Goal: Book appointment/travel/reservation

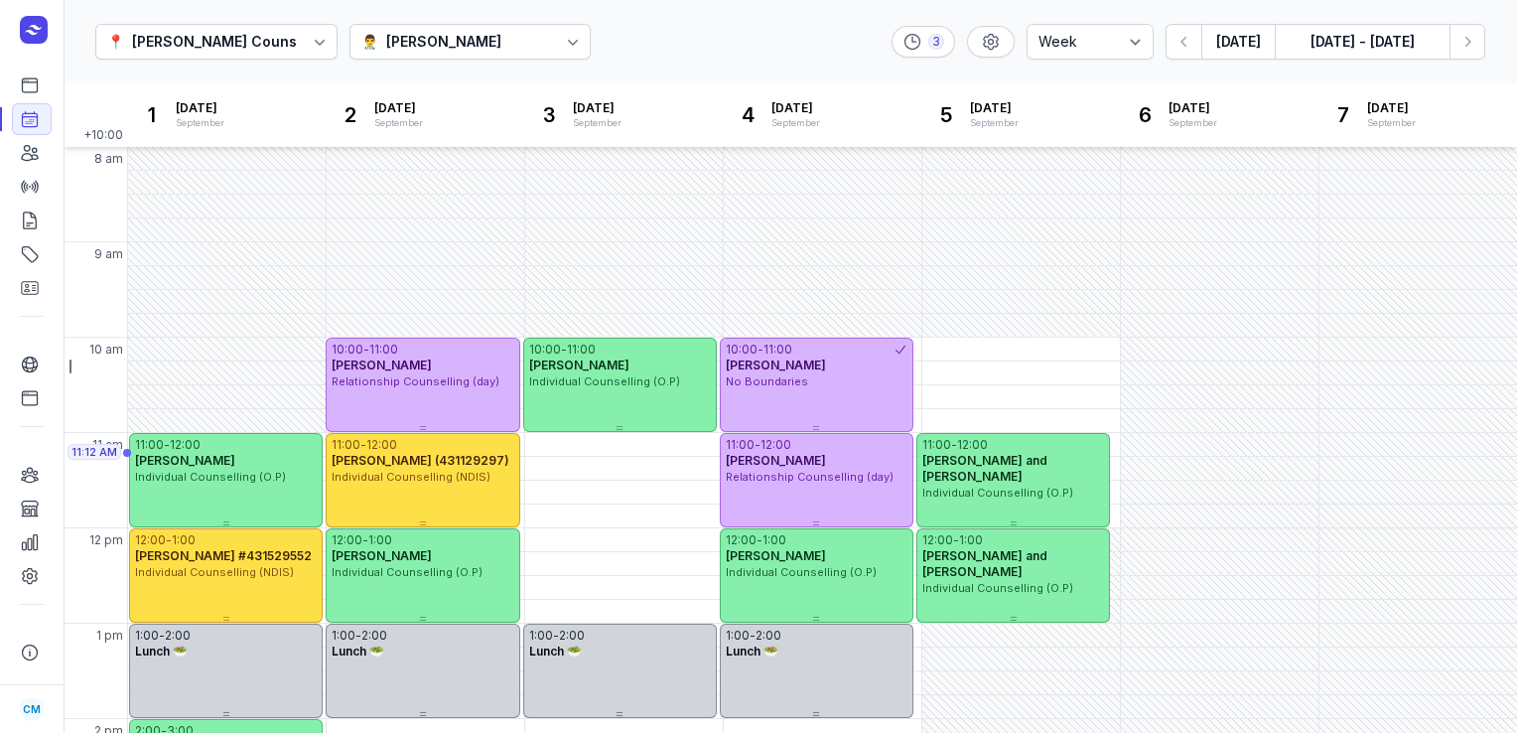
select select "week"
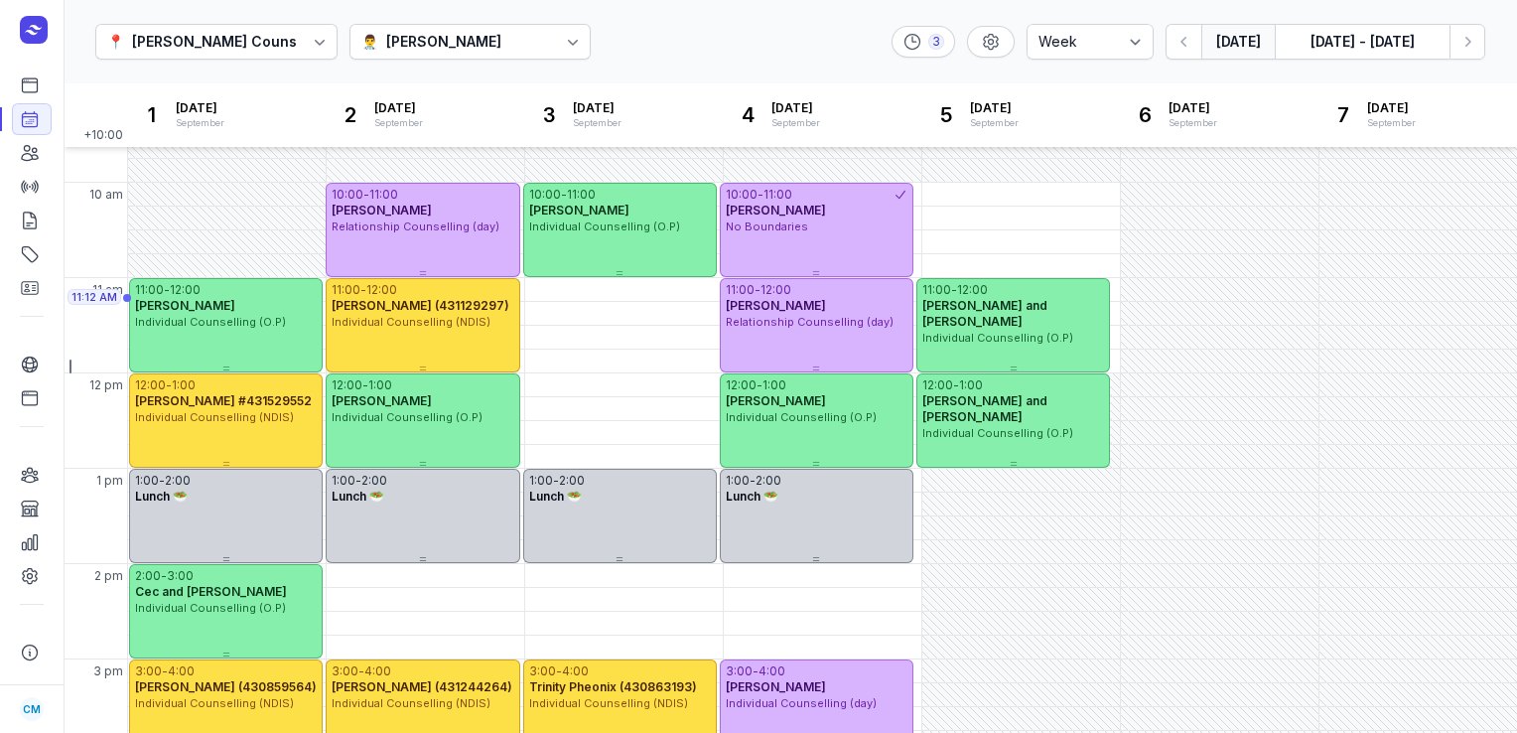
click at [1258, 34] on button "[DATE]" at bounding box center [1237, 42] width 73 height 36
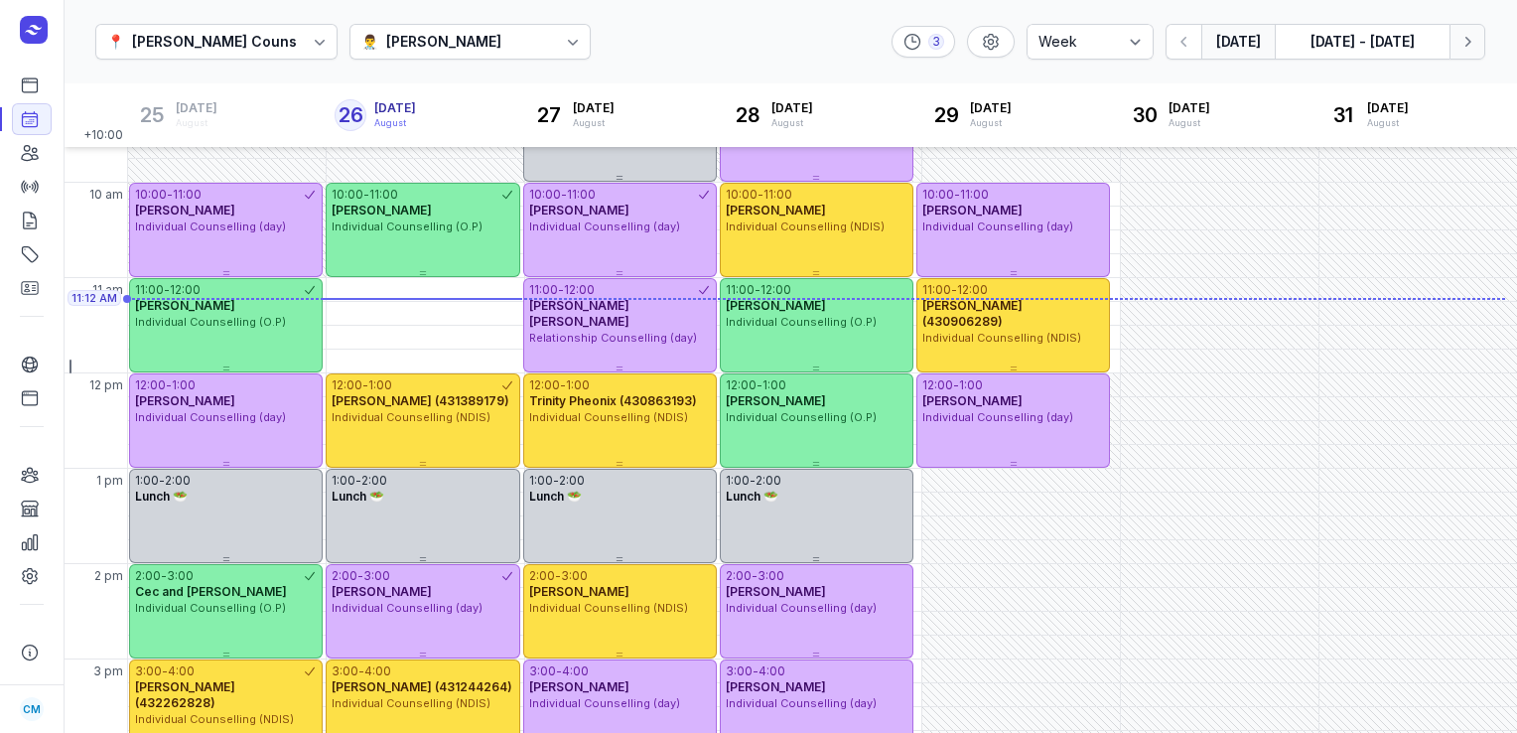
click at [1463, 46] on icon "button" at bounding box center [1467, 42] width 20 height 20
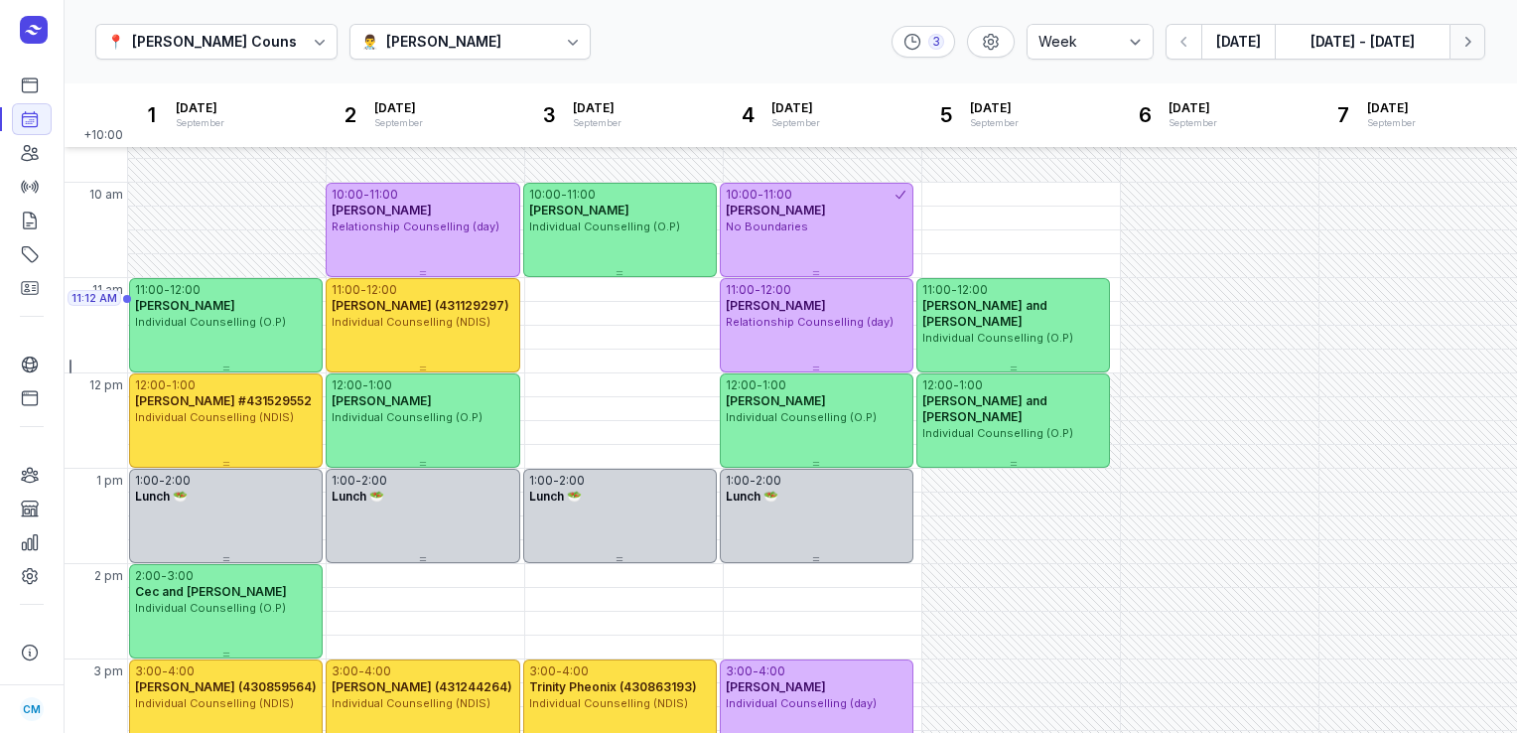
click at [1463, 46] on icon "button" at bounding box center [1467, 42] width 20 height 20
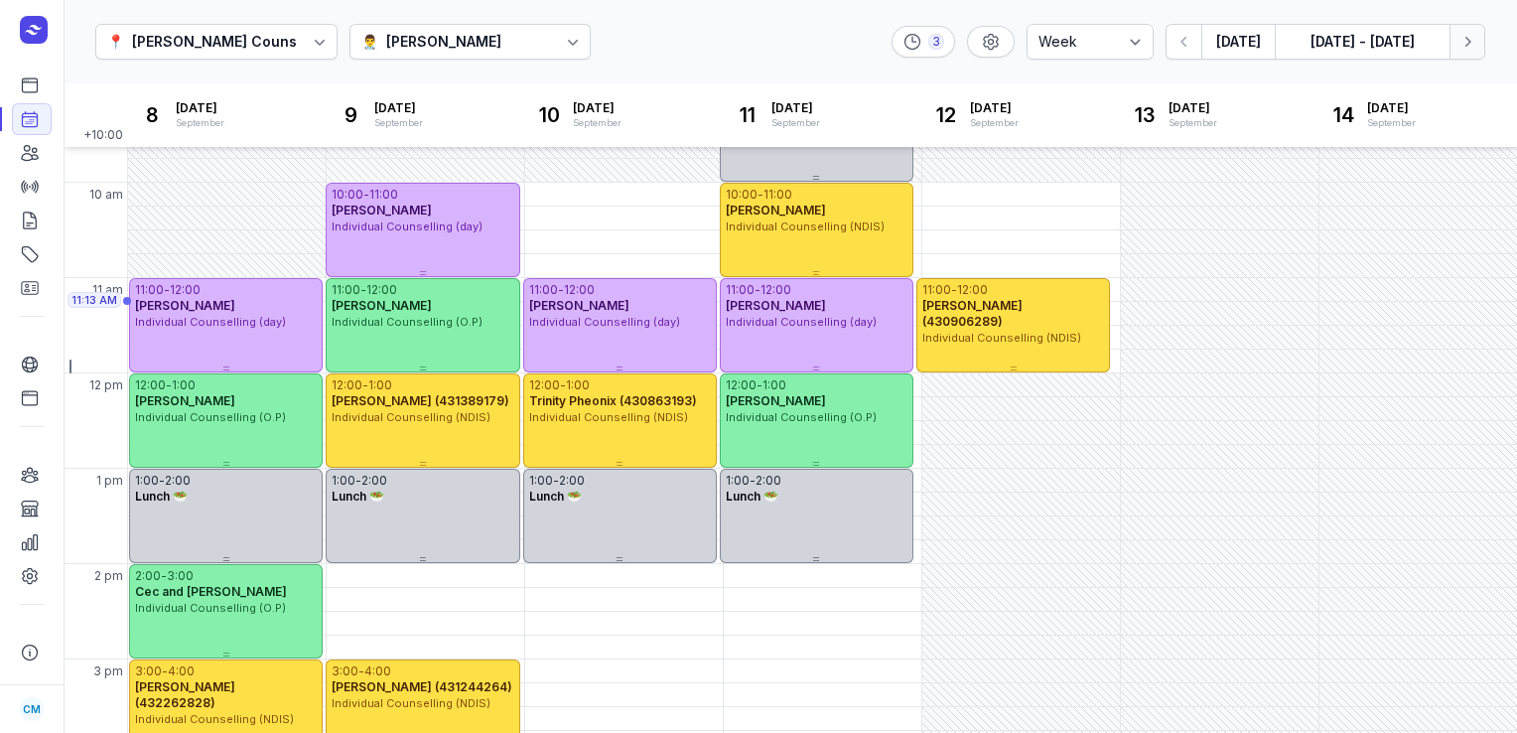
click at [1471, 46] on icon "button" at bounding box center [1467, 42] width 20 height 20
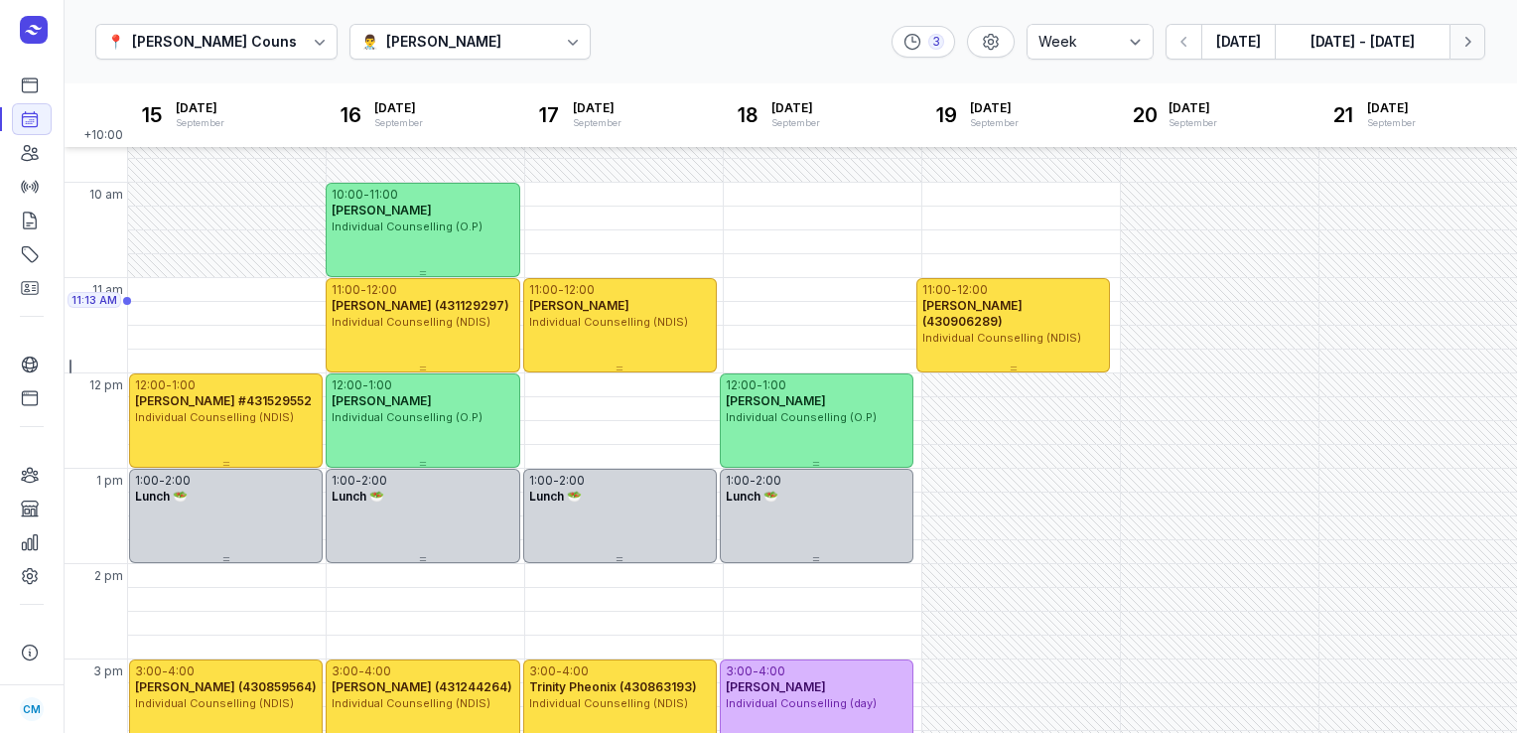
click at [1471, 46] on icon "button" at bounding box center [1467, 42] width 20 height 20
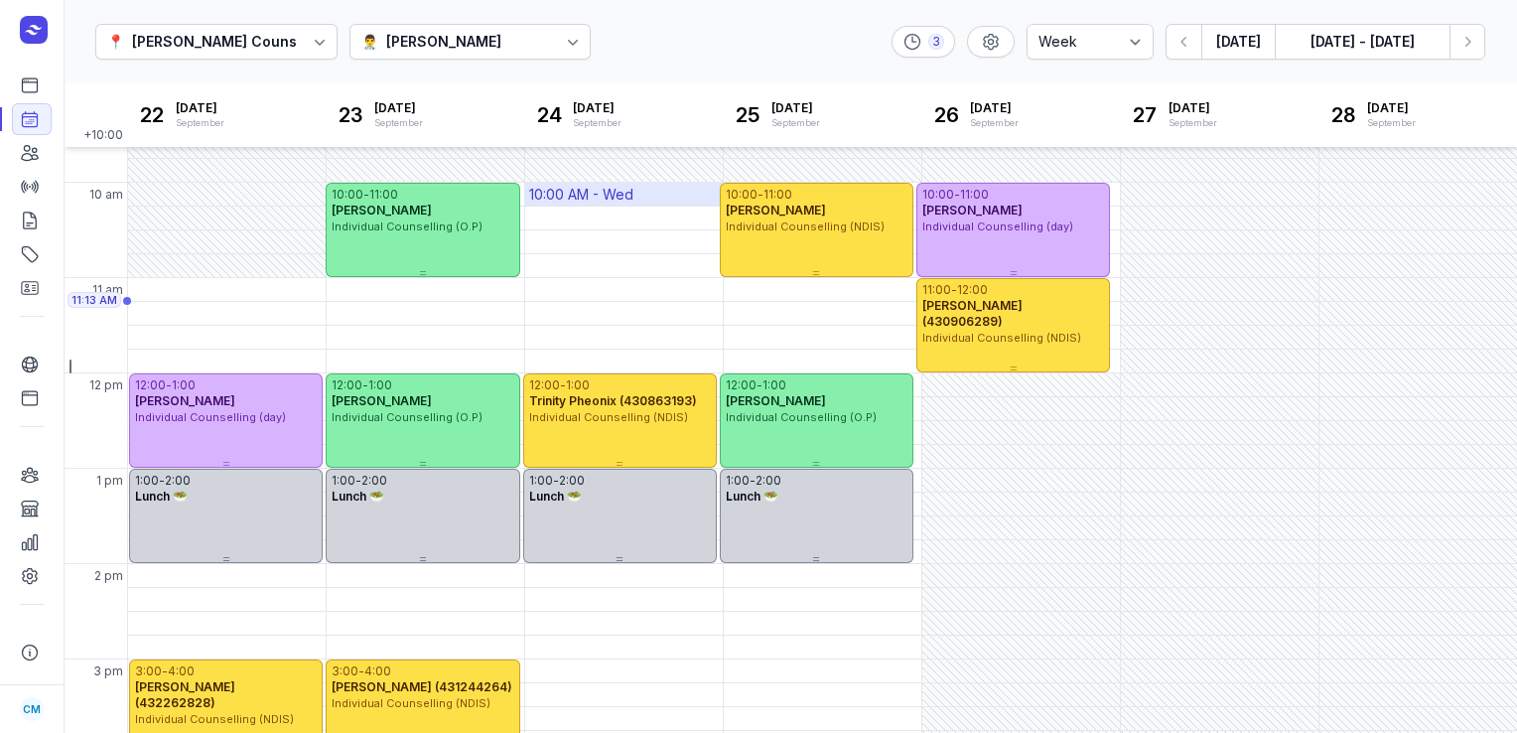
click at [645, 193] on div "10:00 AM - Wed" at bounding box center [624, 194] width 198 height 23
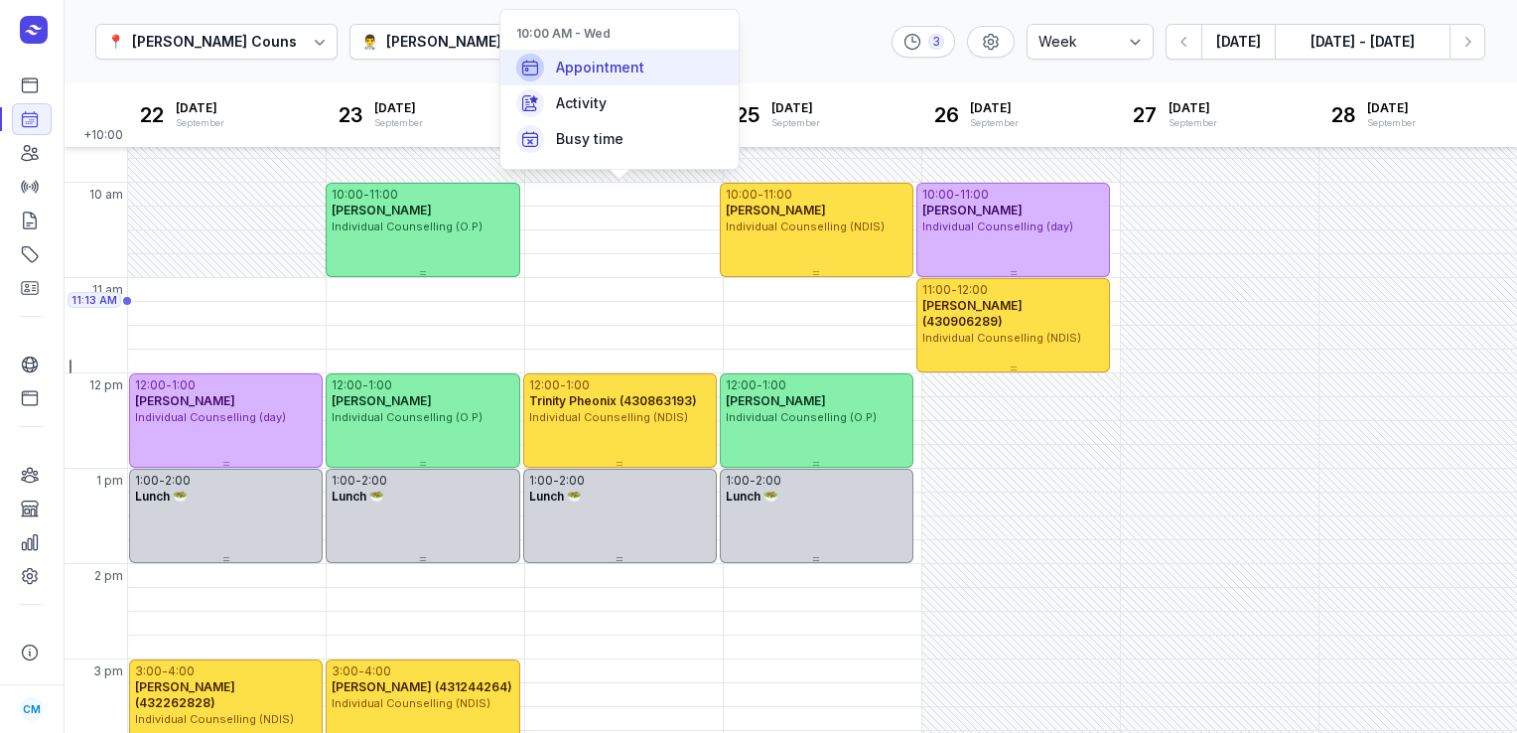
click at [631, 68] on span "Appointment" at bounding box center [600, 68] width 88 height 20
select select
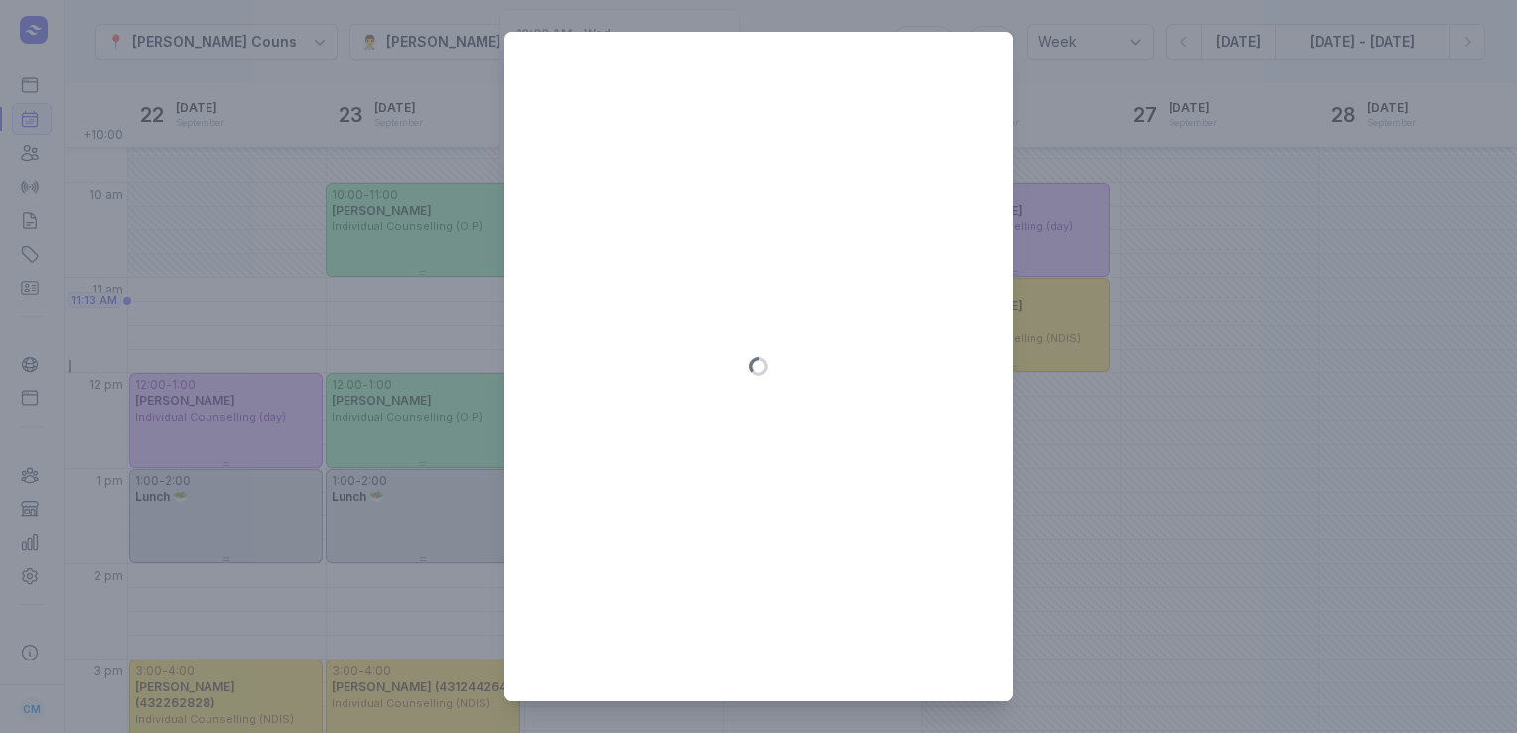
type input "[DATE]"
select select "10:00"
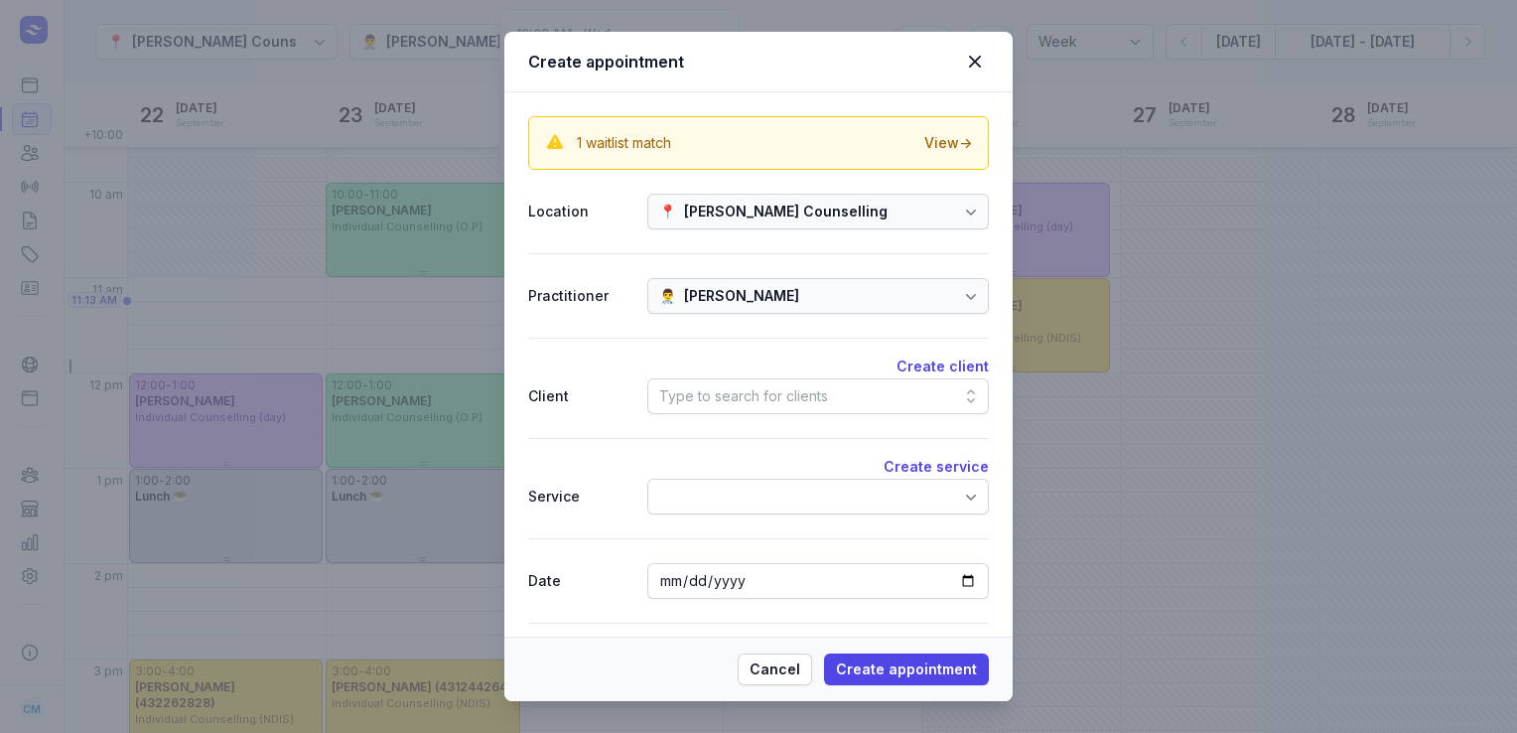
click at [786, 400] on div "Type to search for clients" at bounding box center [743, 396] width 169 height 24
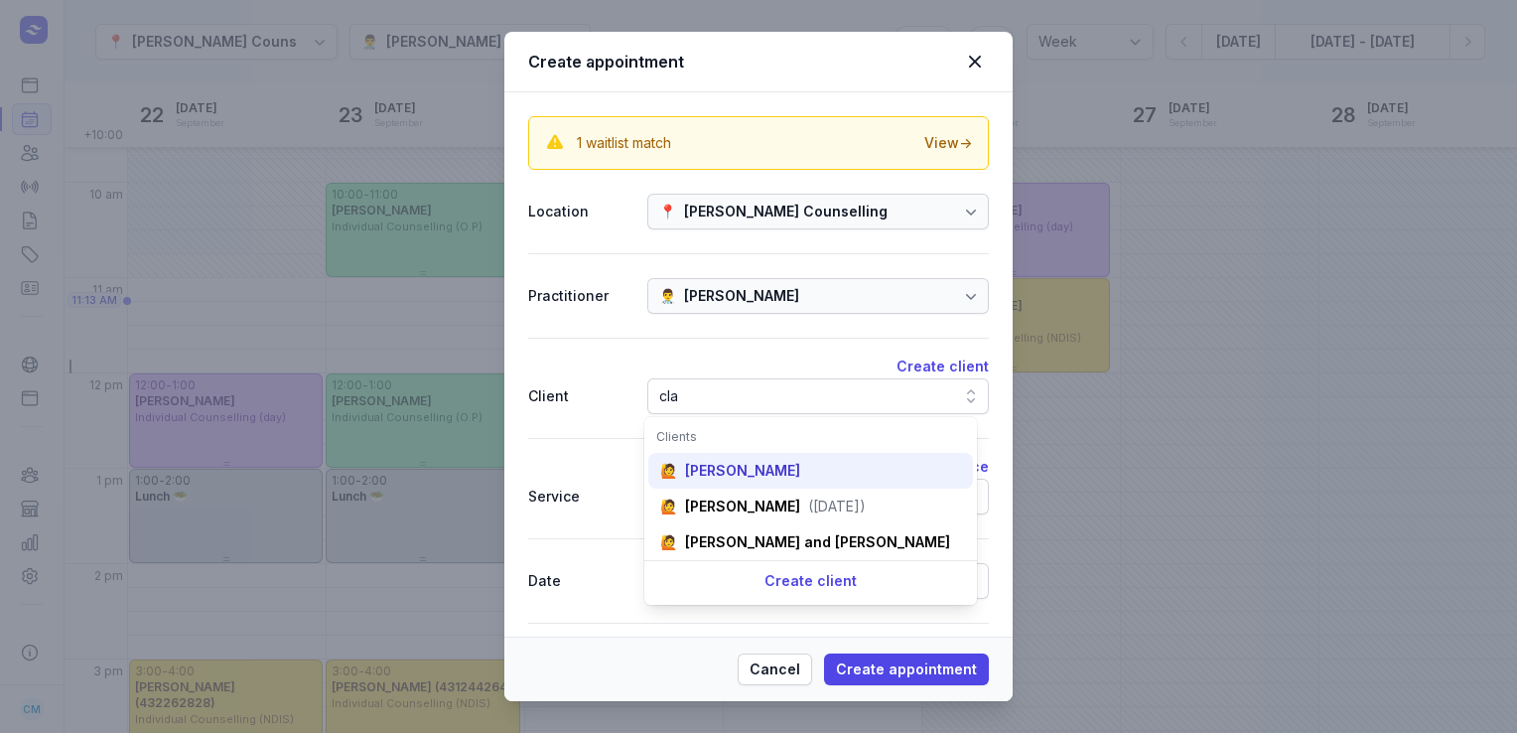
type input "cla"
click at [734, 473] on div "[PERSON_NAME]" at bounding box center [742, 471] width 115 height 20
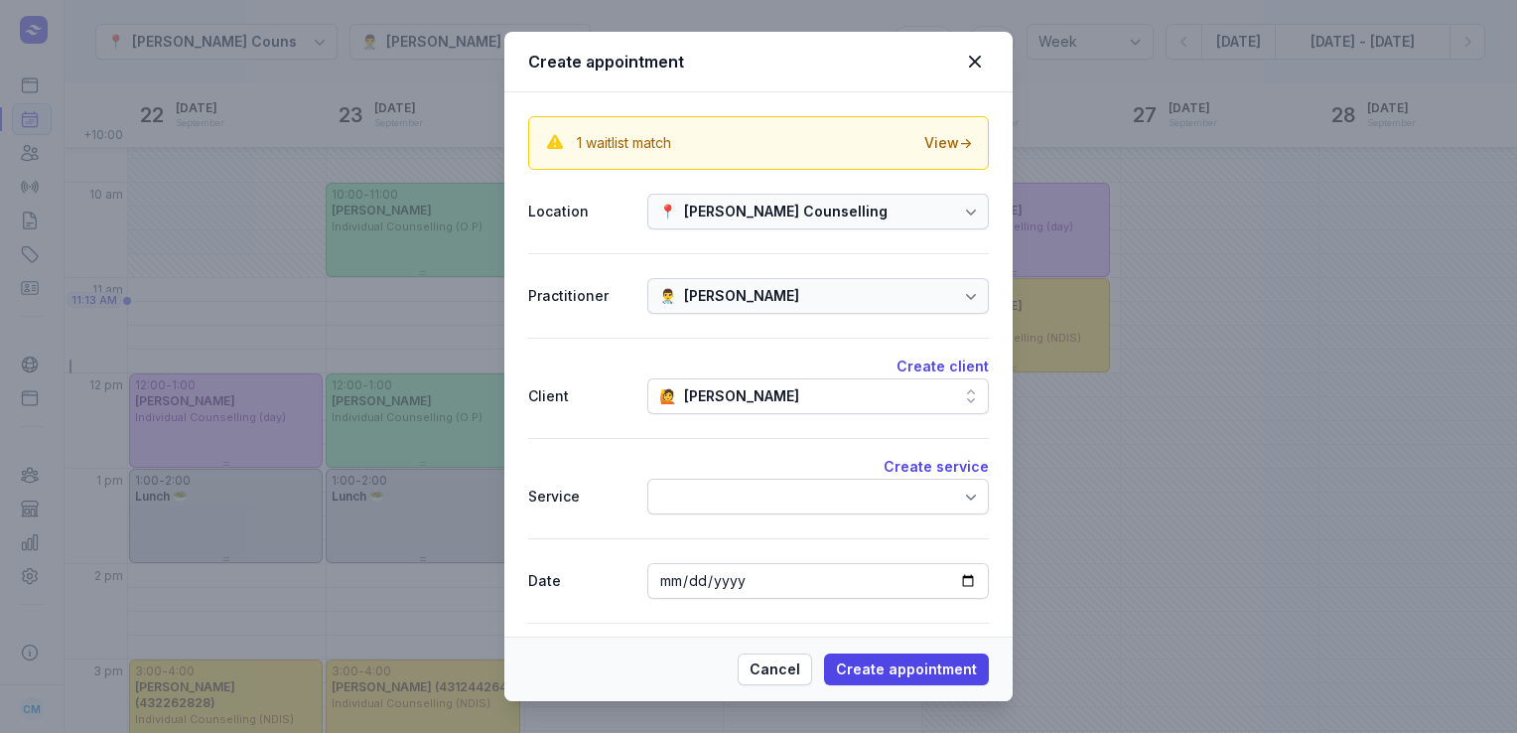
click at [733, 512] on div at bounding box center [818, 497] width 342 height 36
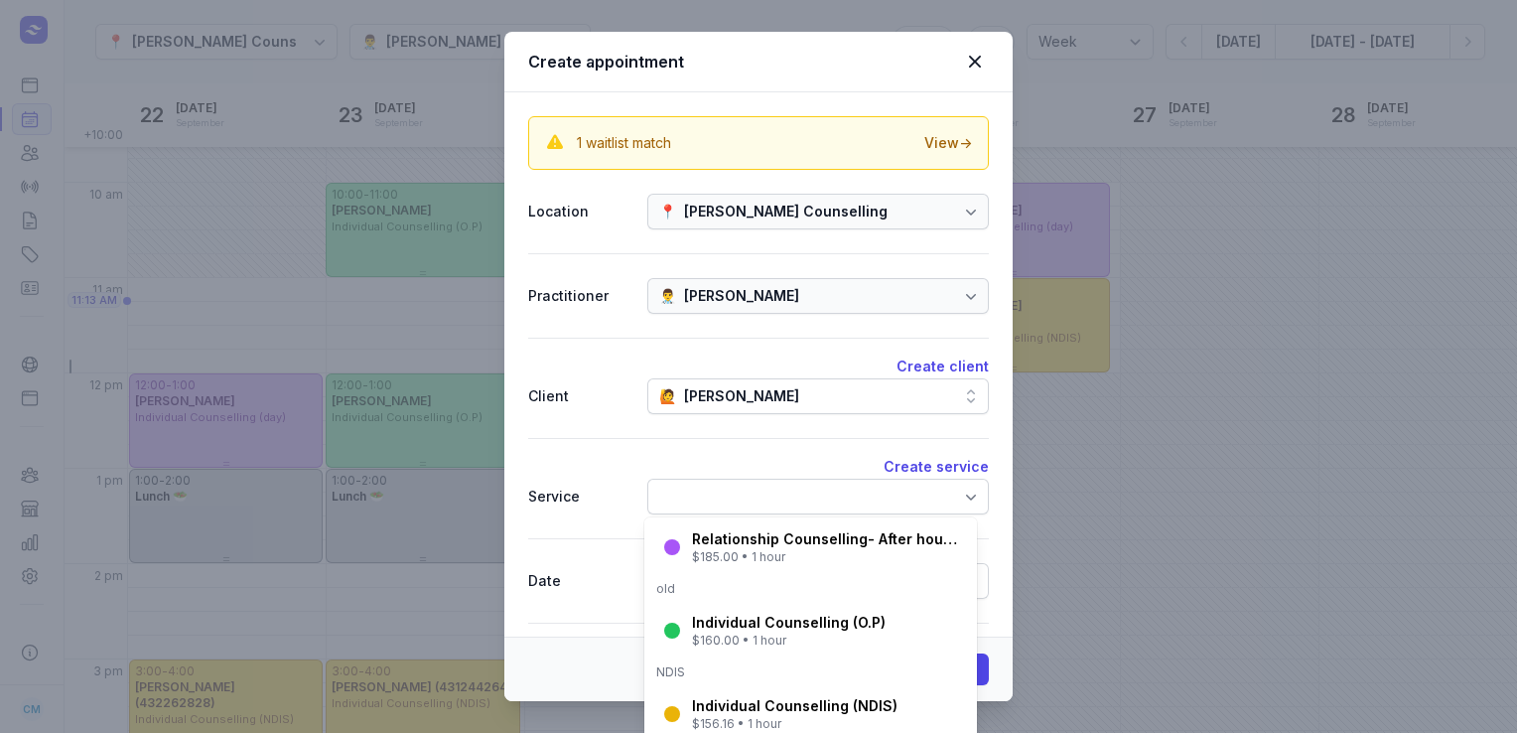
scroll to position [258, 0]
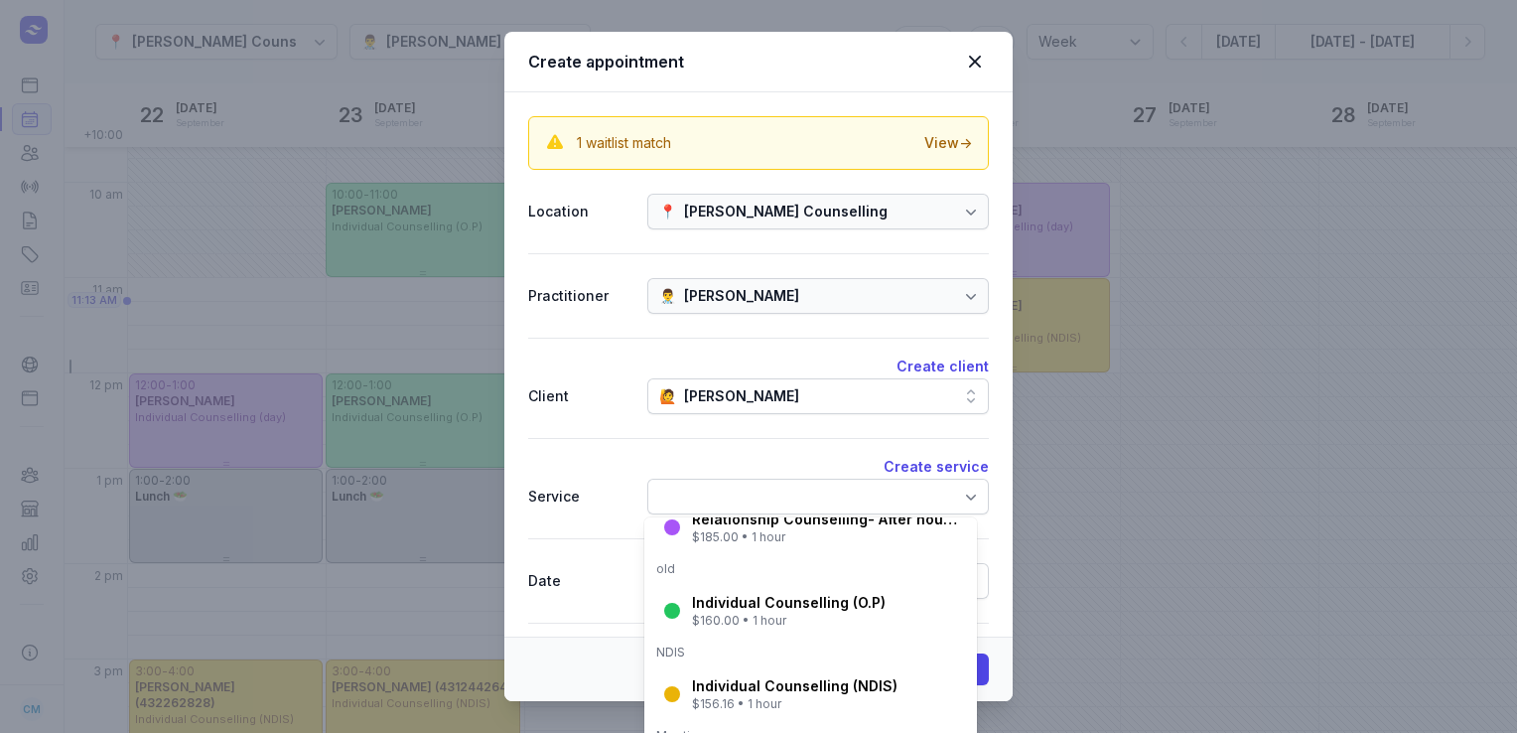
click at [732, 597] on div "Individual Counselling (O.P)" at bounding box center [789, 603] width 194 height 20
select select "11:00"
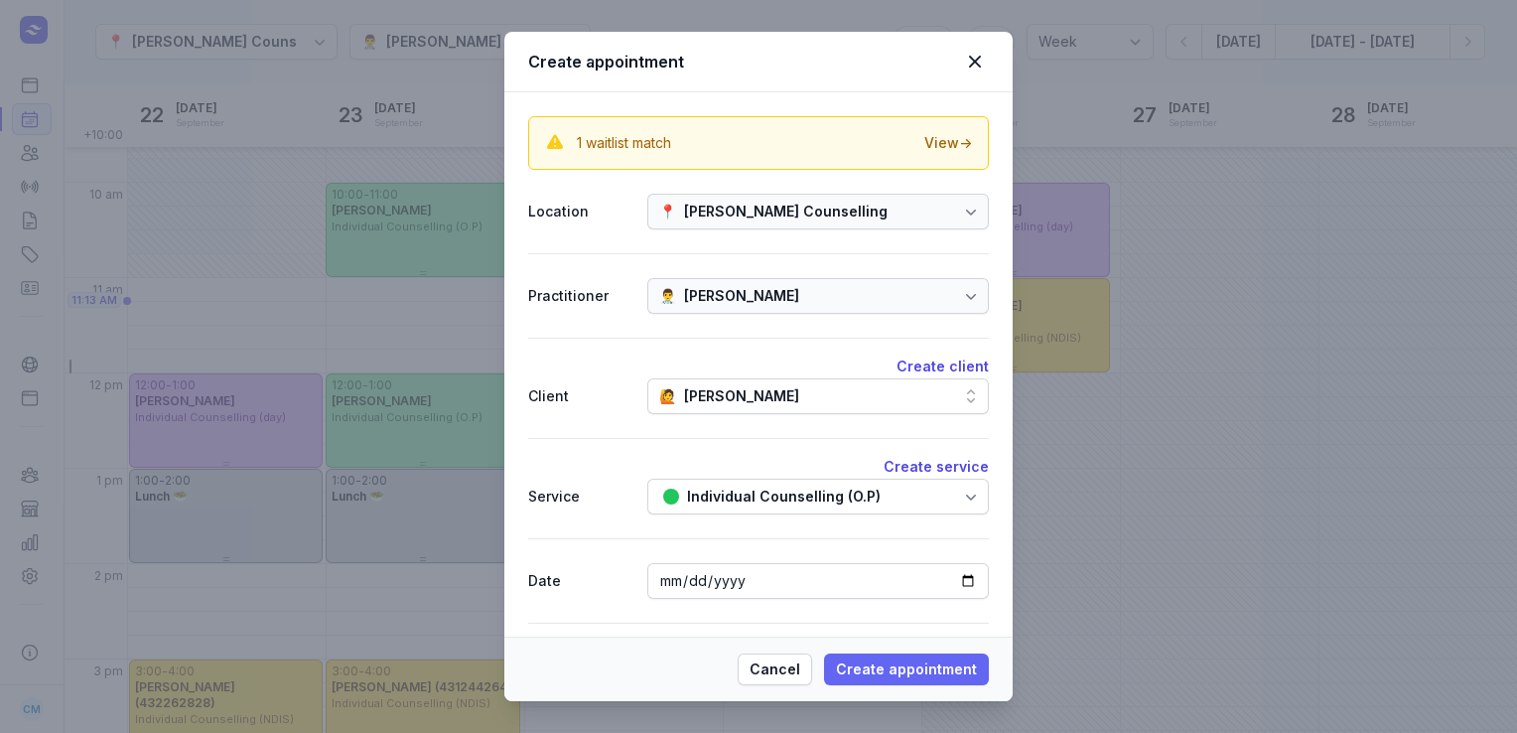
click at [918, 666] on span "Create appointment" at bounding box center [906, 669] width 141 height 24
select select
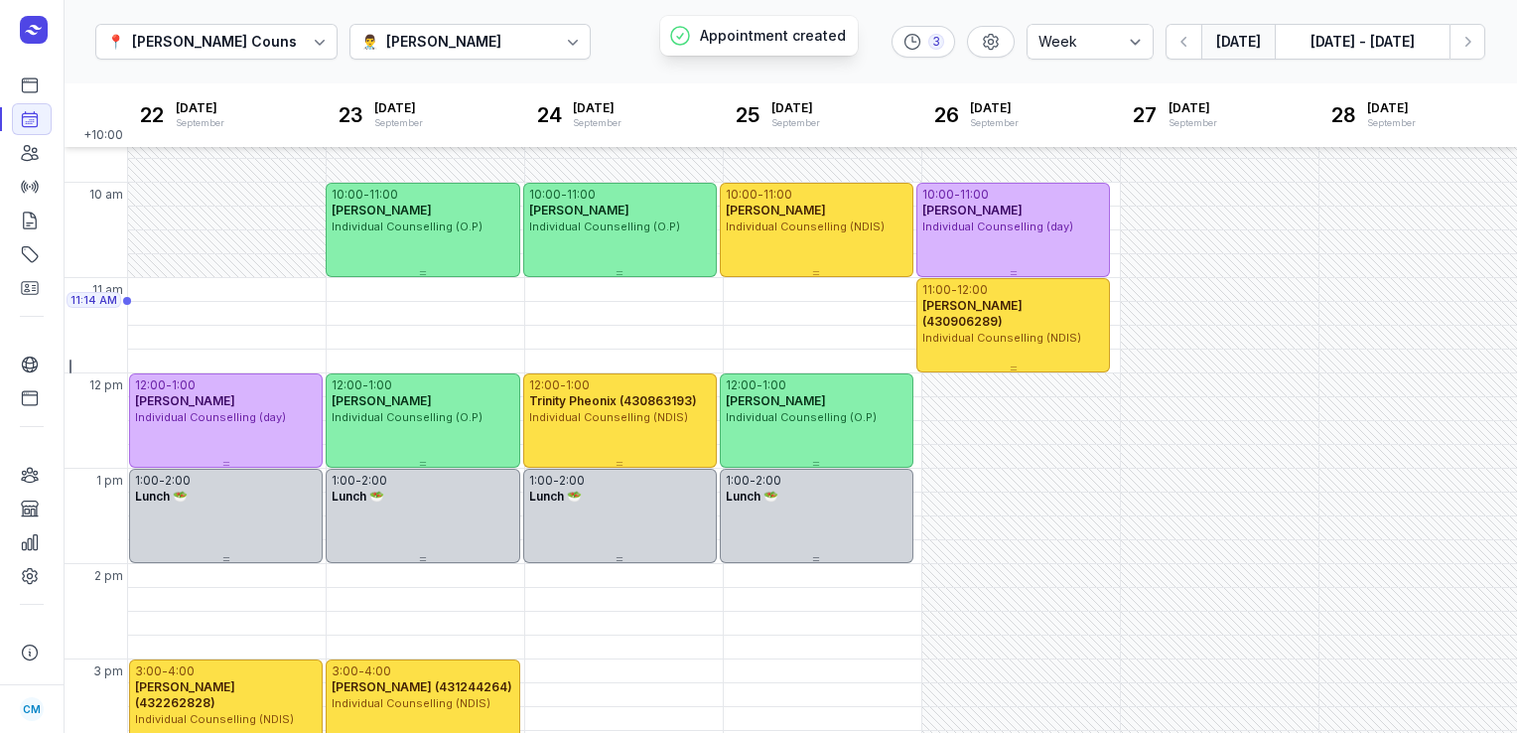
click at [1244, 58] on button "[DATE]" at bounding box center [1237, 42] width 73 height 36
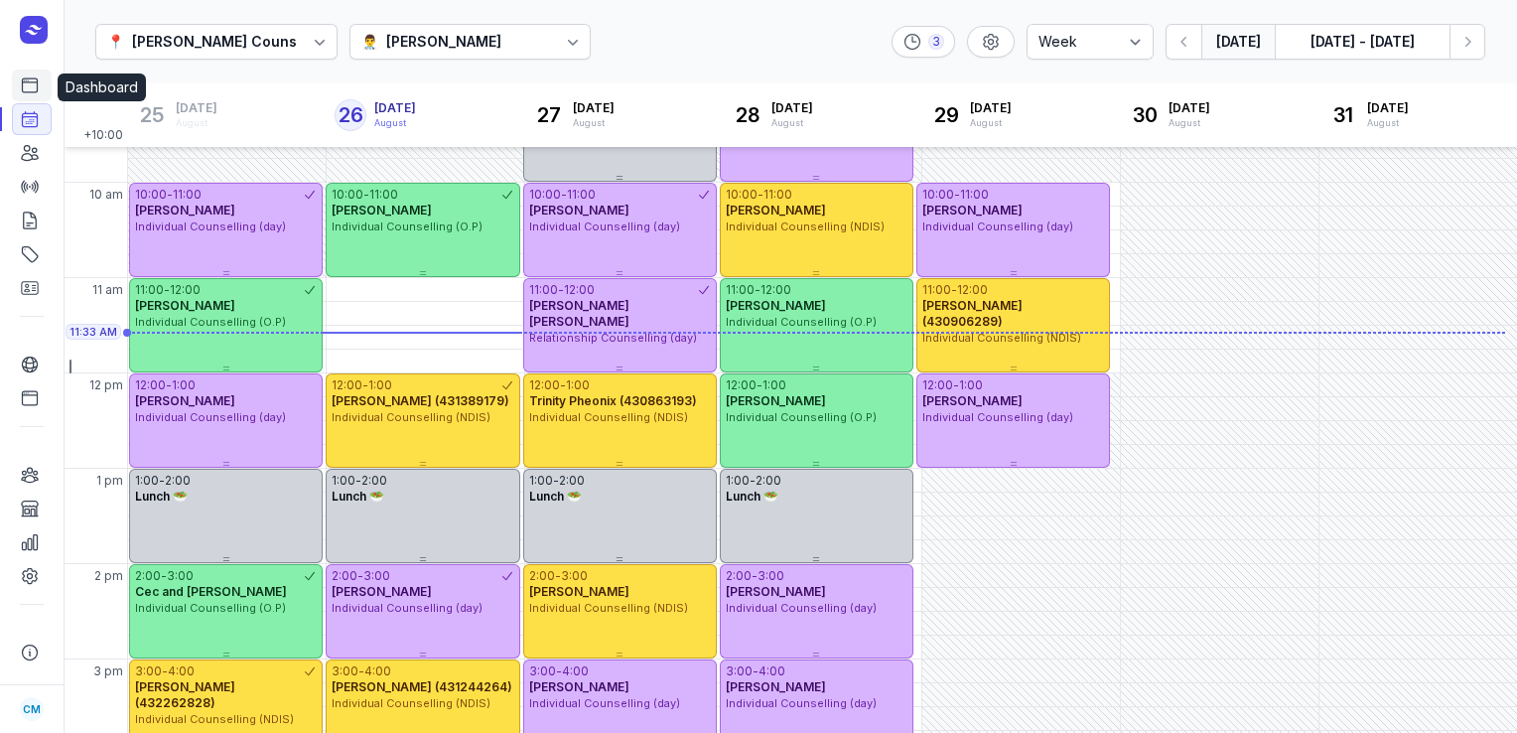
click at [23, 85] on icon at bounding box center [30, 85] width 20 height 20
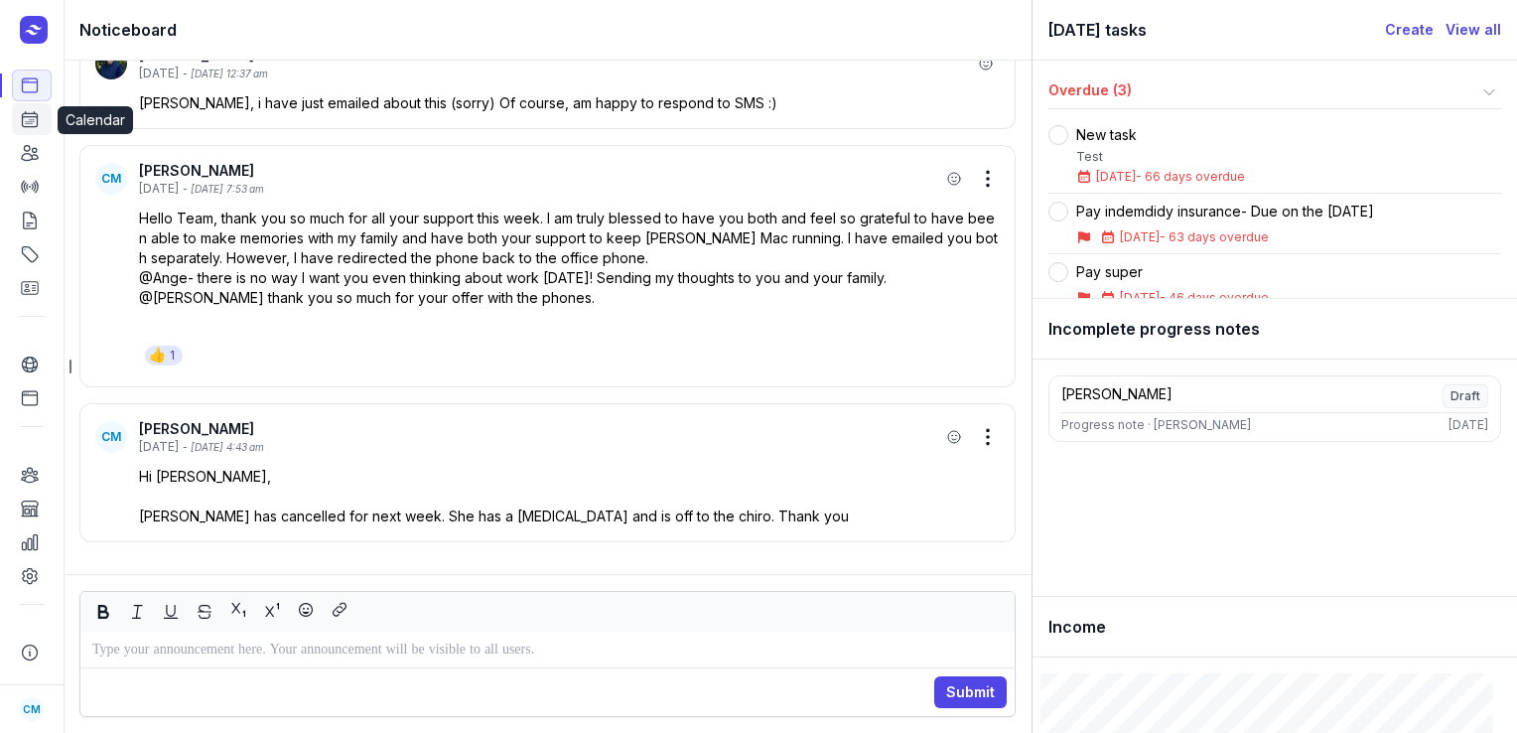
click at [33, 131] on link "Calendar" at bounding box center [32, 119] width 40 height 32
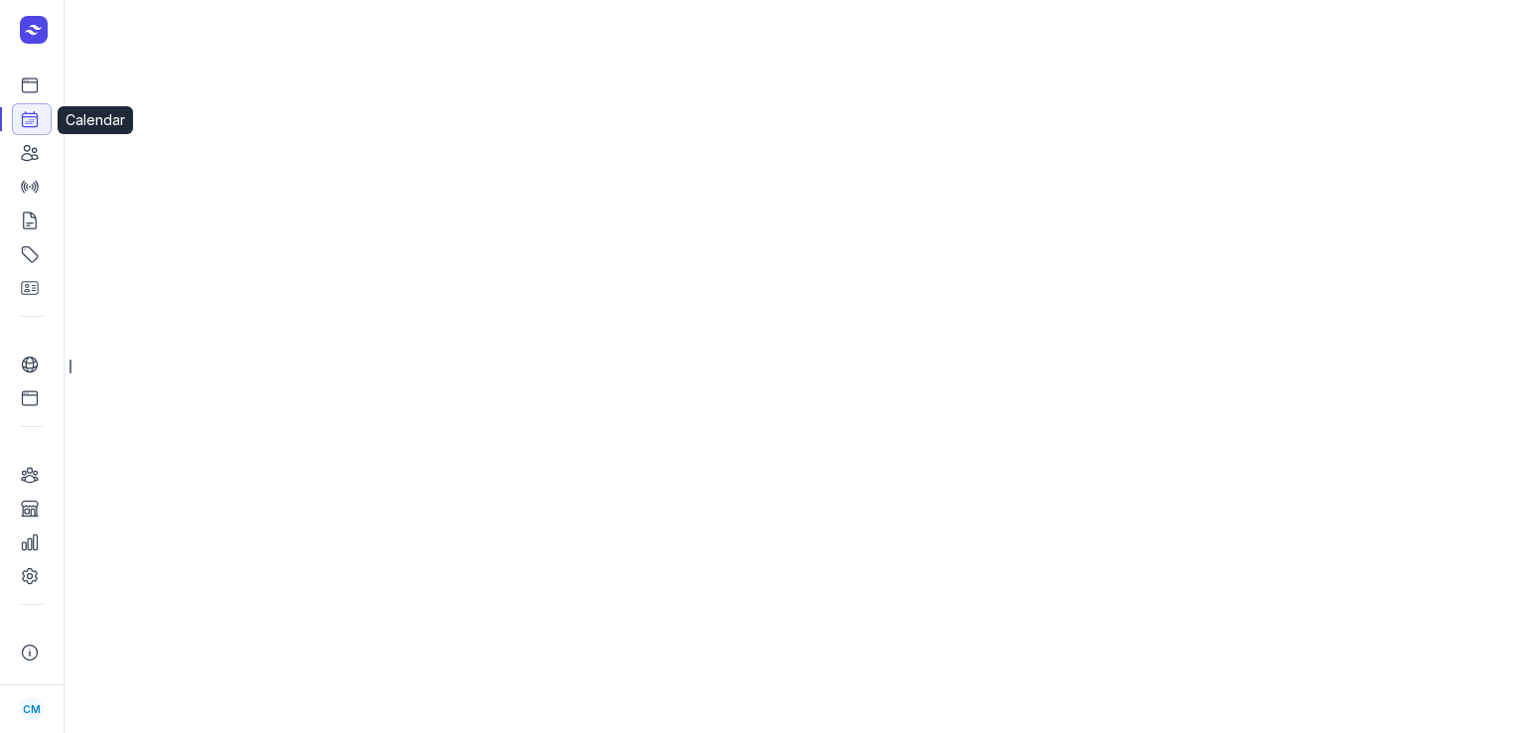
select select "week"
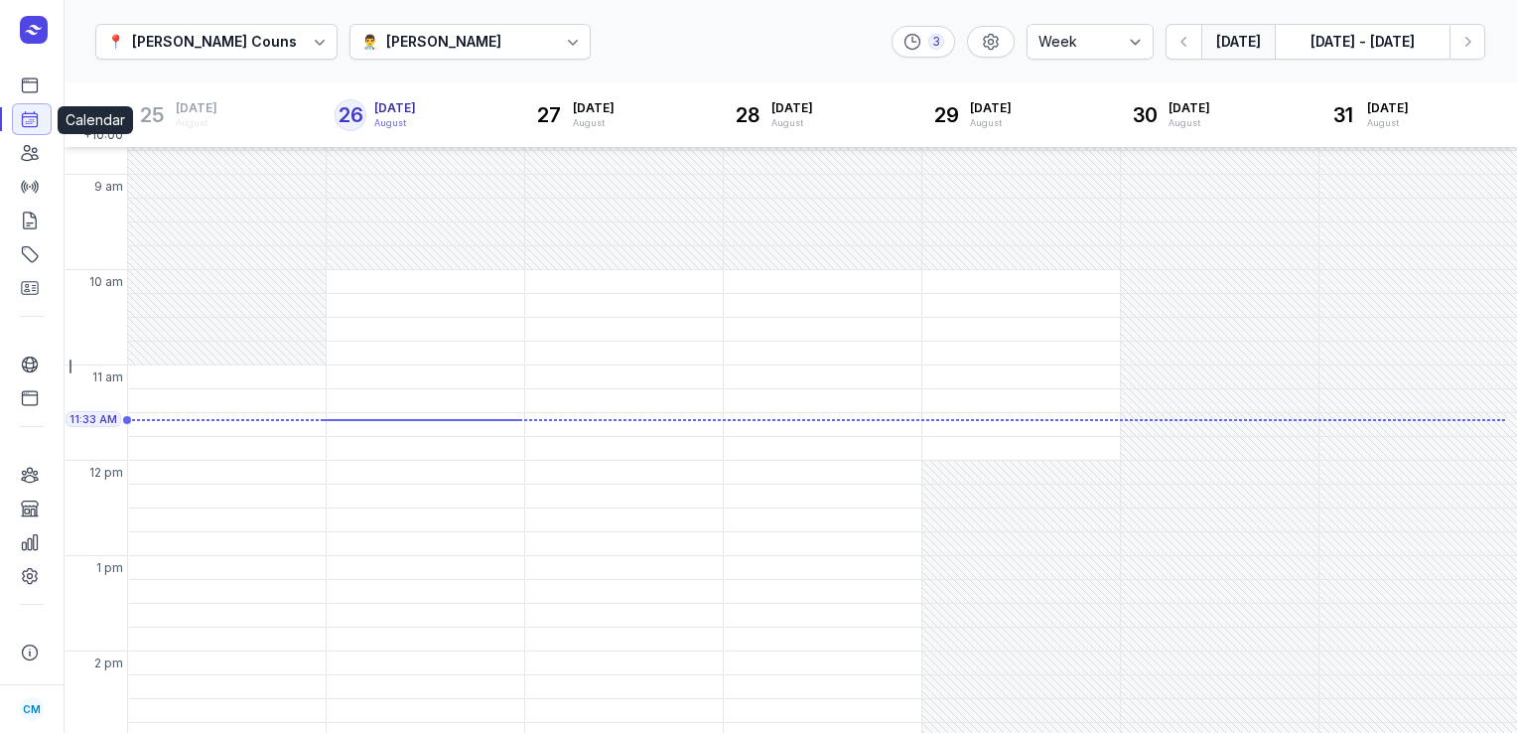
scroll to position [91, 0]
